Goal: Check status: Check status

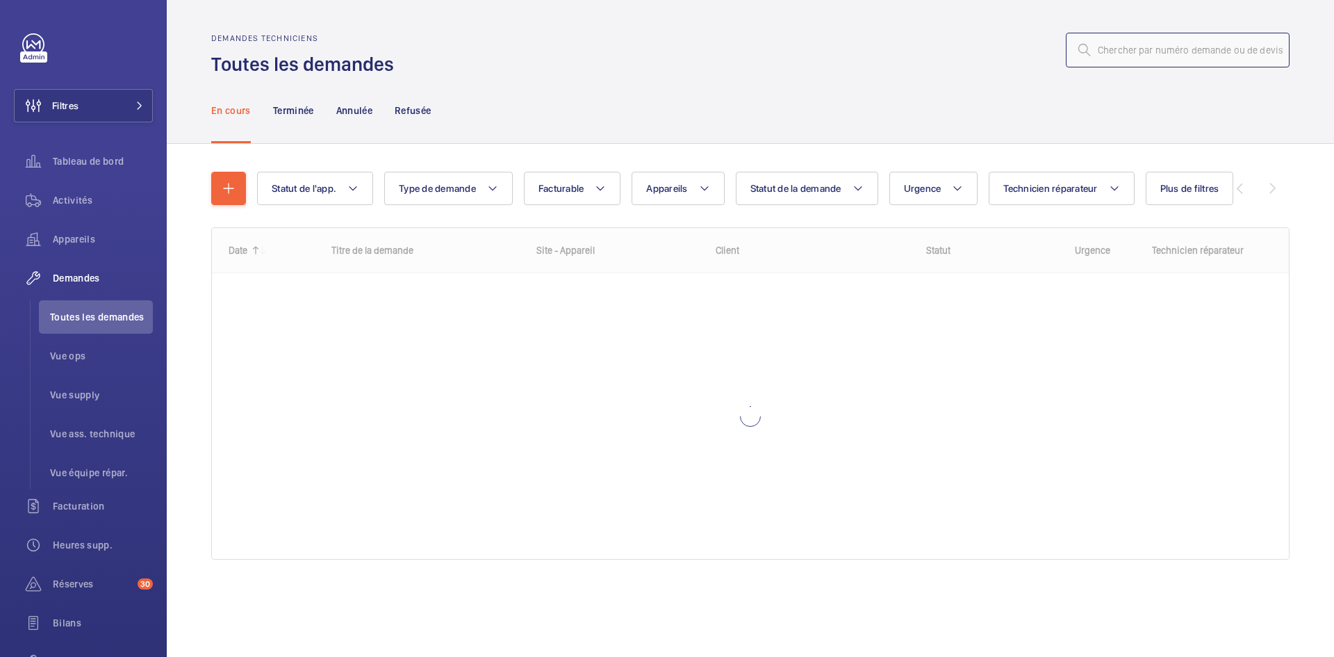
click at [1158, 51] on input "text" at bounding box center [1178, 50] width 224 height 35
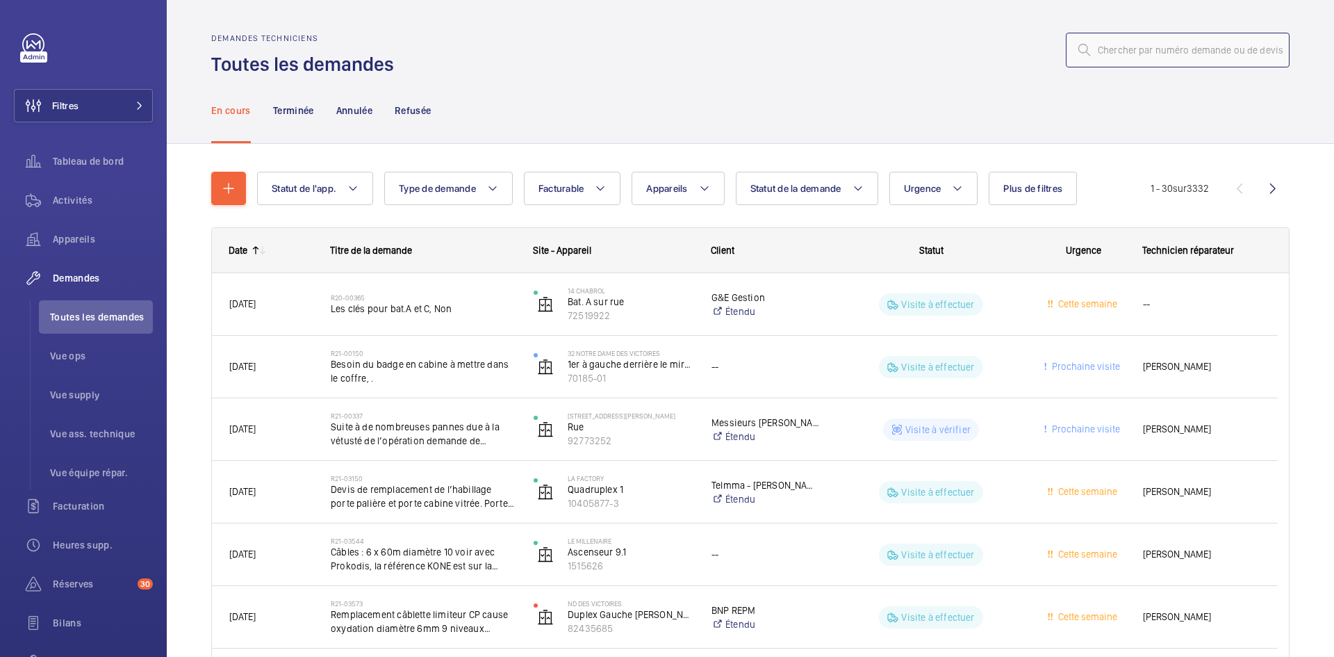
paste input "R25-11337"
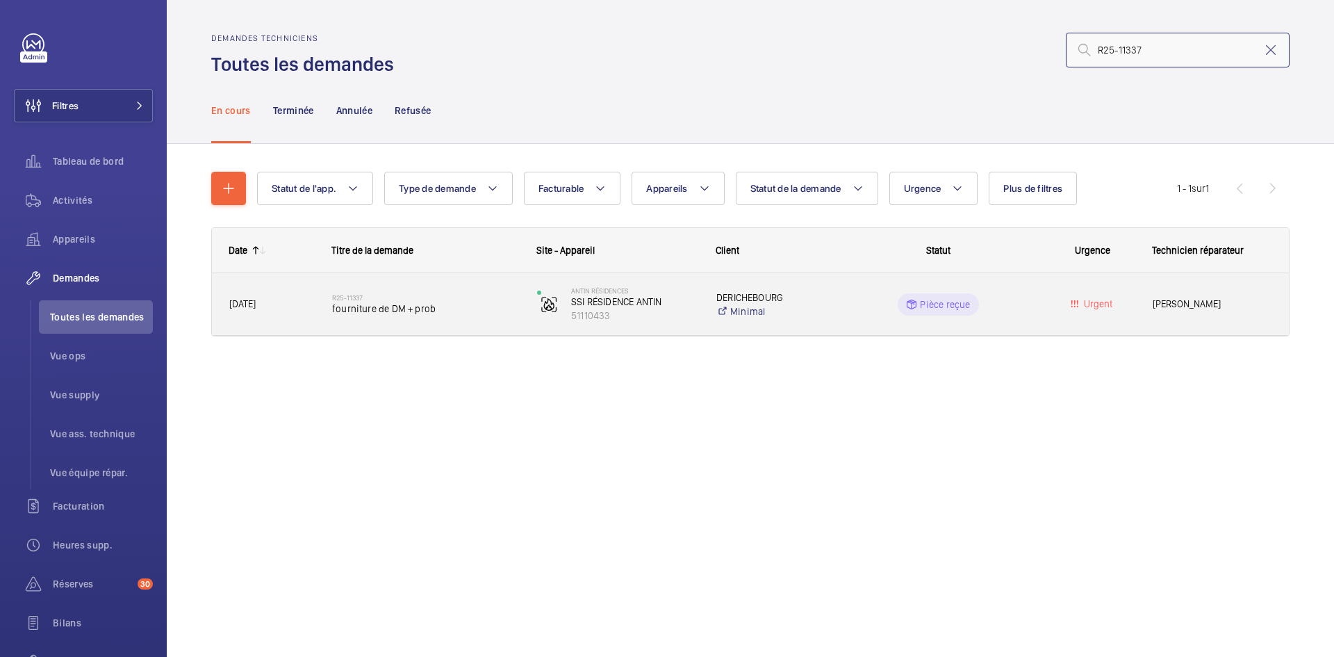
type input "R25-11337"
click at [256, 301] on span "[DATE]" at bounding box center [242, 303] width 26 height 11
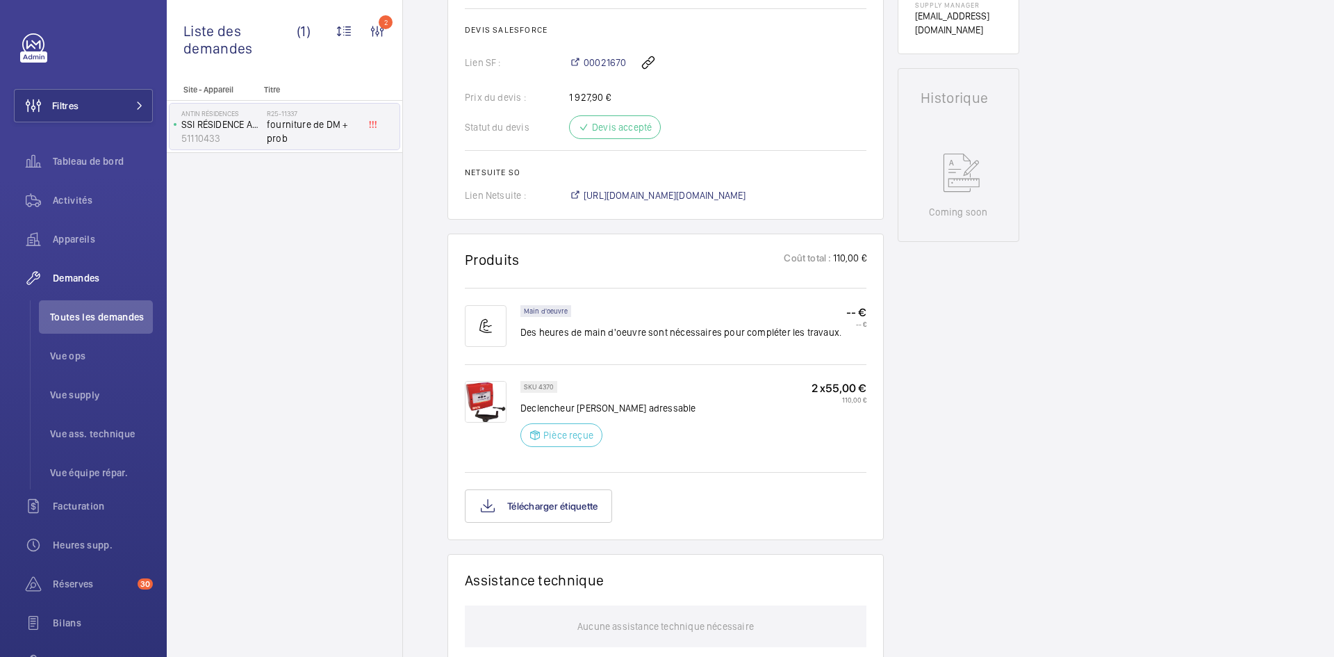
scroll to position [417, 0]
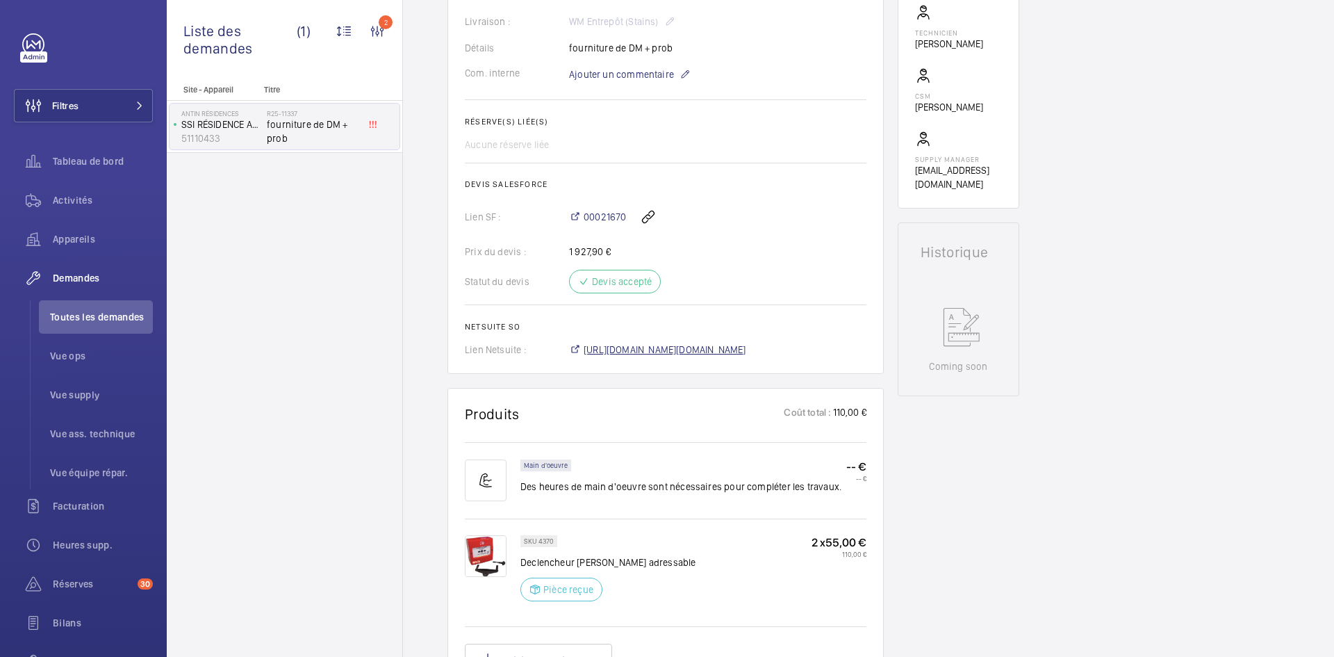
click at [746, 351] on span "[URL][DOMAIN_NAME][DOMAIN_NAME]" at bounding box center [665, 350] width 163 height 14
click at [741, 349] on span "[URL][DOMAIN_NAME][DOMAIN_NAME]" at bounding box center [665, 350] width 163 height 14
